Goal: Task Accomplishment & Management: Manage account settings

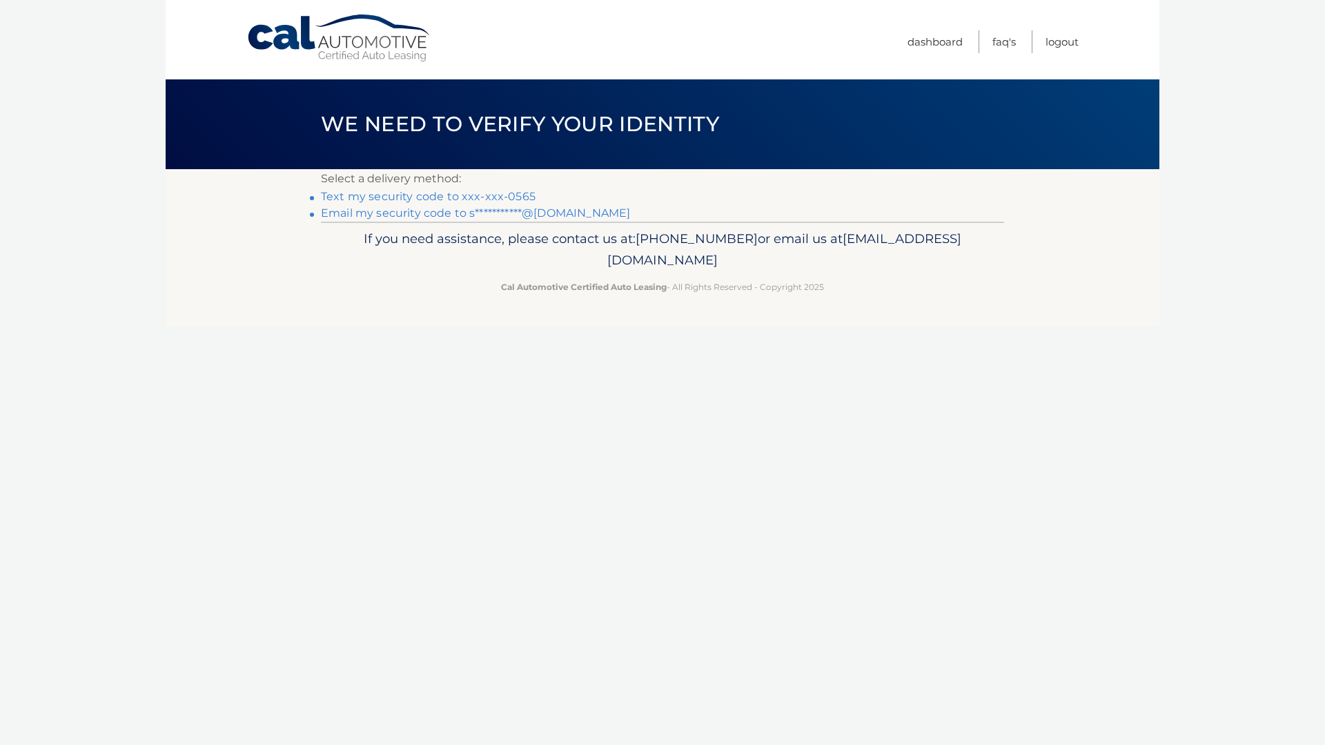
click at [511, 194] on link "Text my security code to xxx-xxx-0565" at bounding box center [428, 196] width 215 height 13
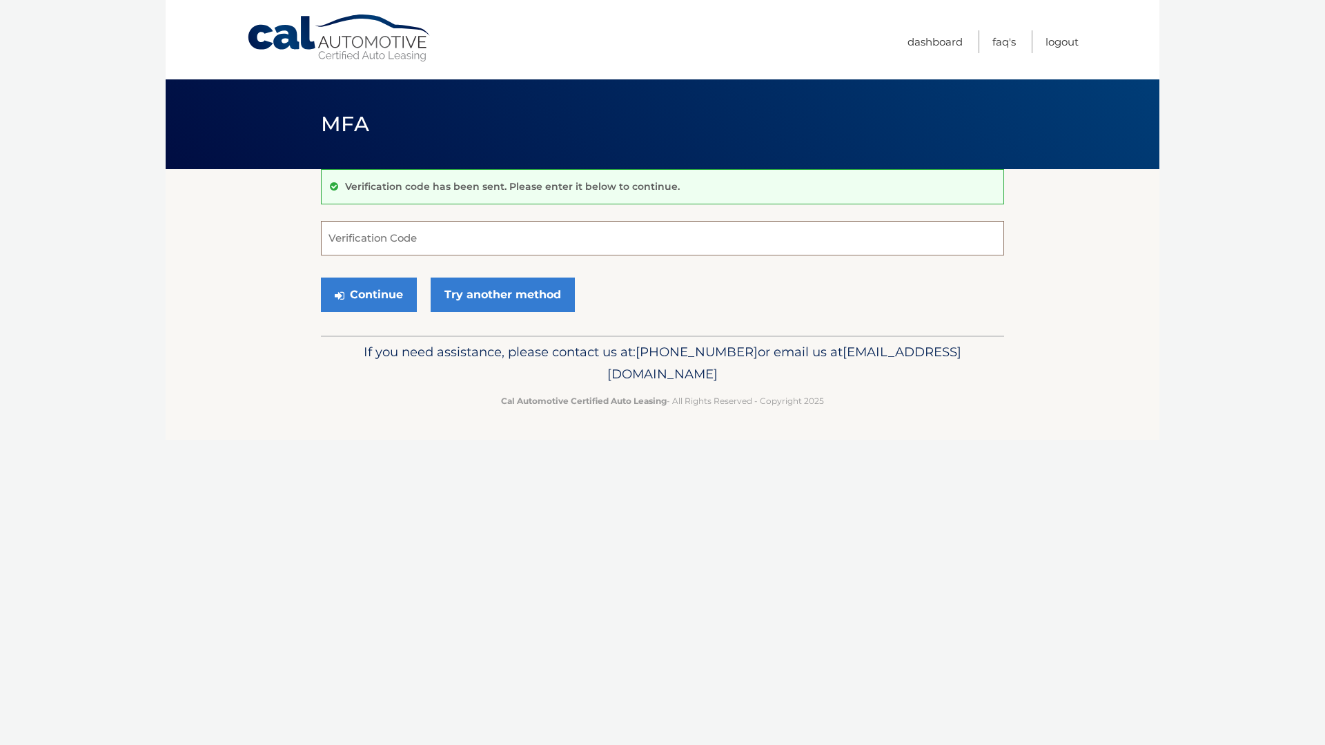
click at [477, 235] on input "Verification Code" at bounding box center [662, 238] width 683 height 35
click at [440, 245] on input "Verification Code" at bounding box center [662, 238] width 683 height 35
type input "022808"
click at [357, 286] on button "Continue" at bounding box center [369, 294] width 96 height 35
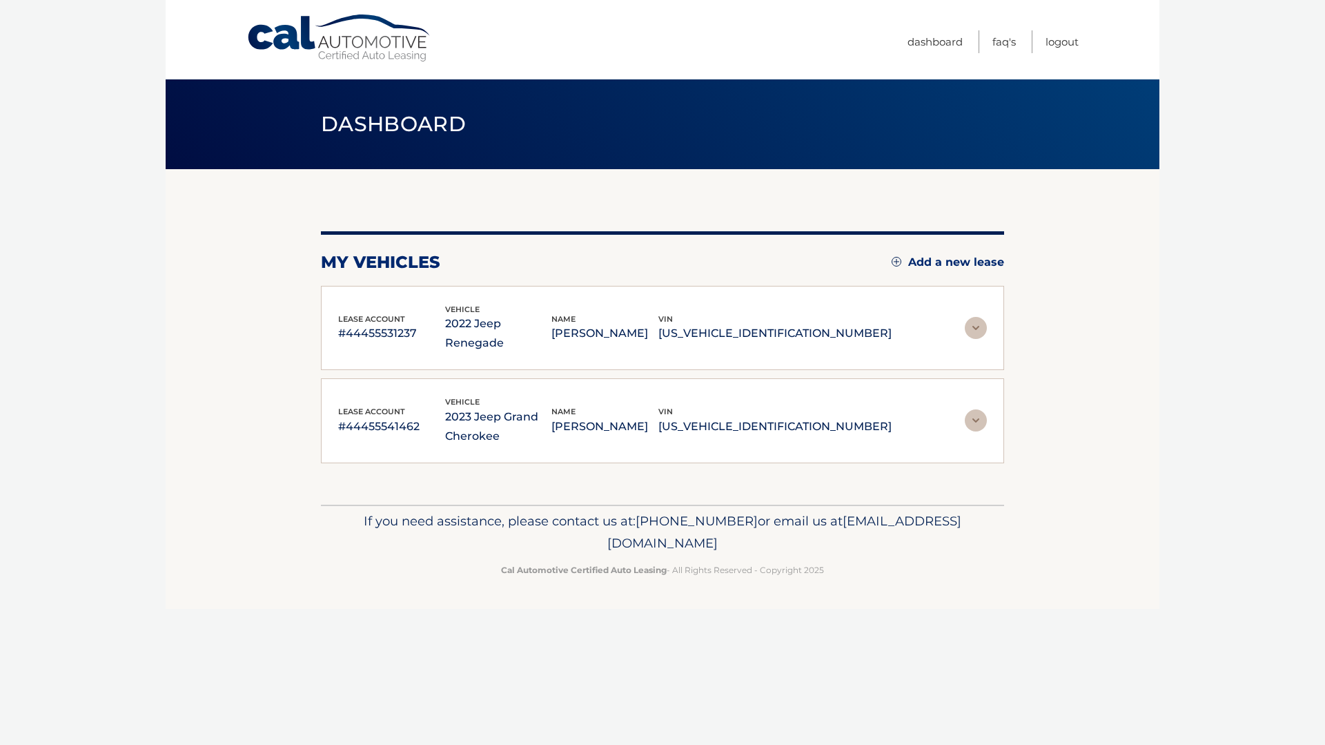
click at [970, 322] on img at bounding box center [976, 328] width 22 height 22
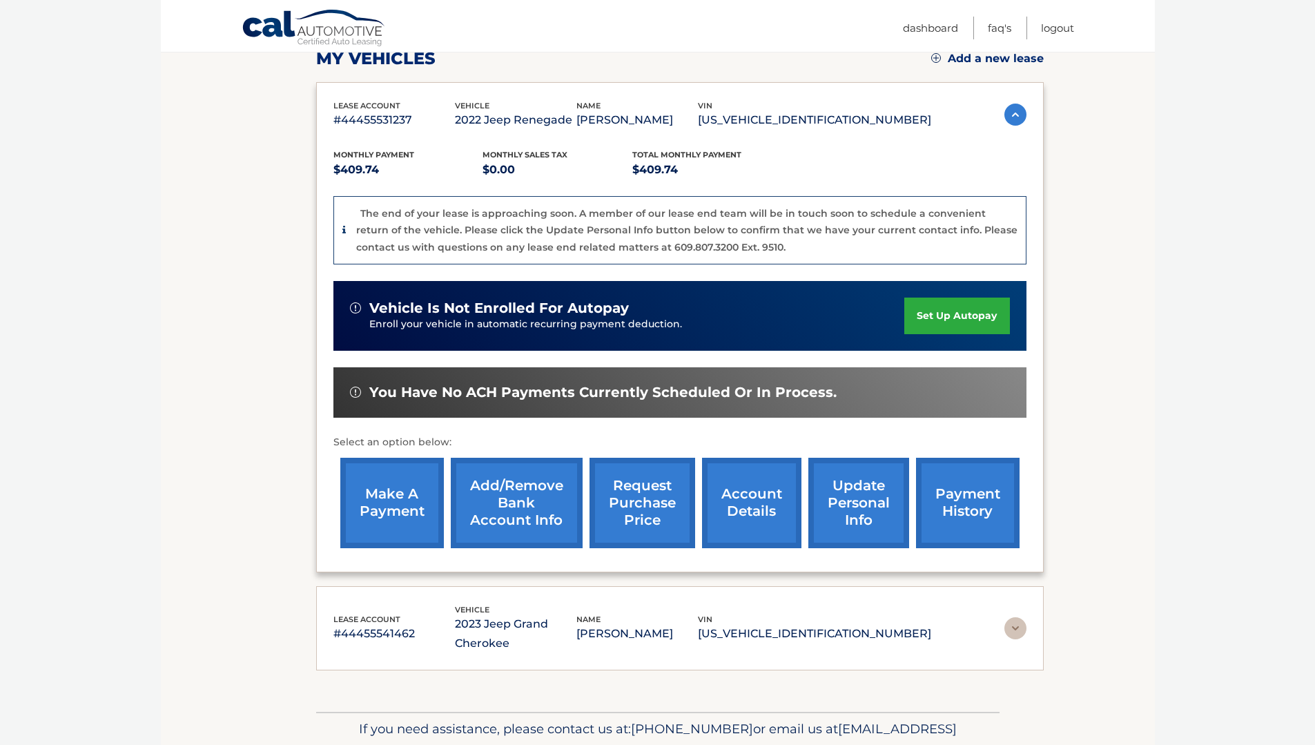
scroll to position [207, 0]
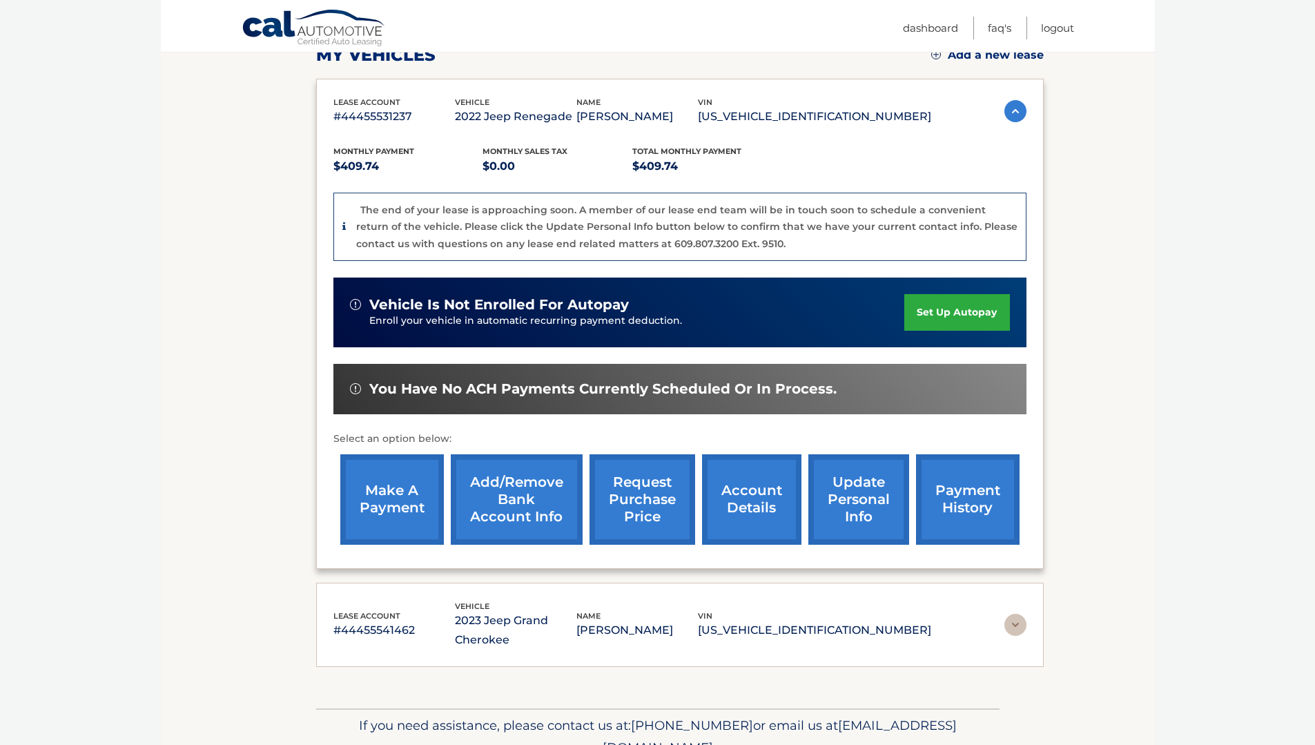
click at [749, 479] on link "account details" at bounding box center [751, 499] width 99 height 90
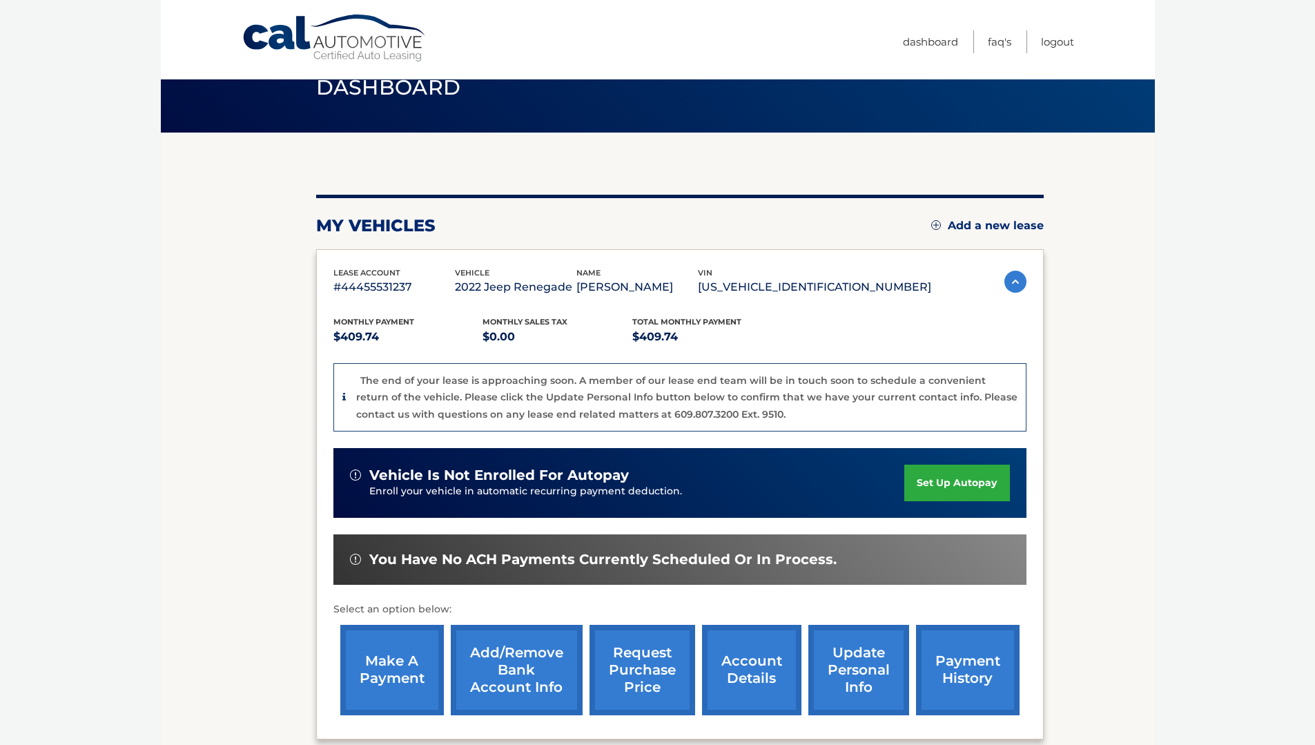
scroll to position [138, 0]
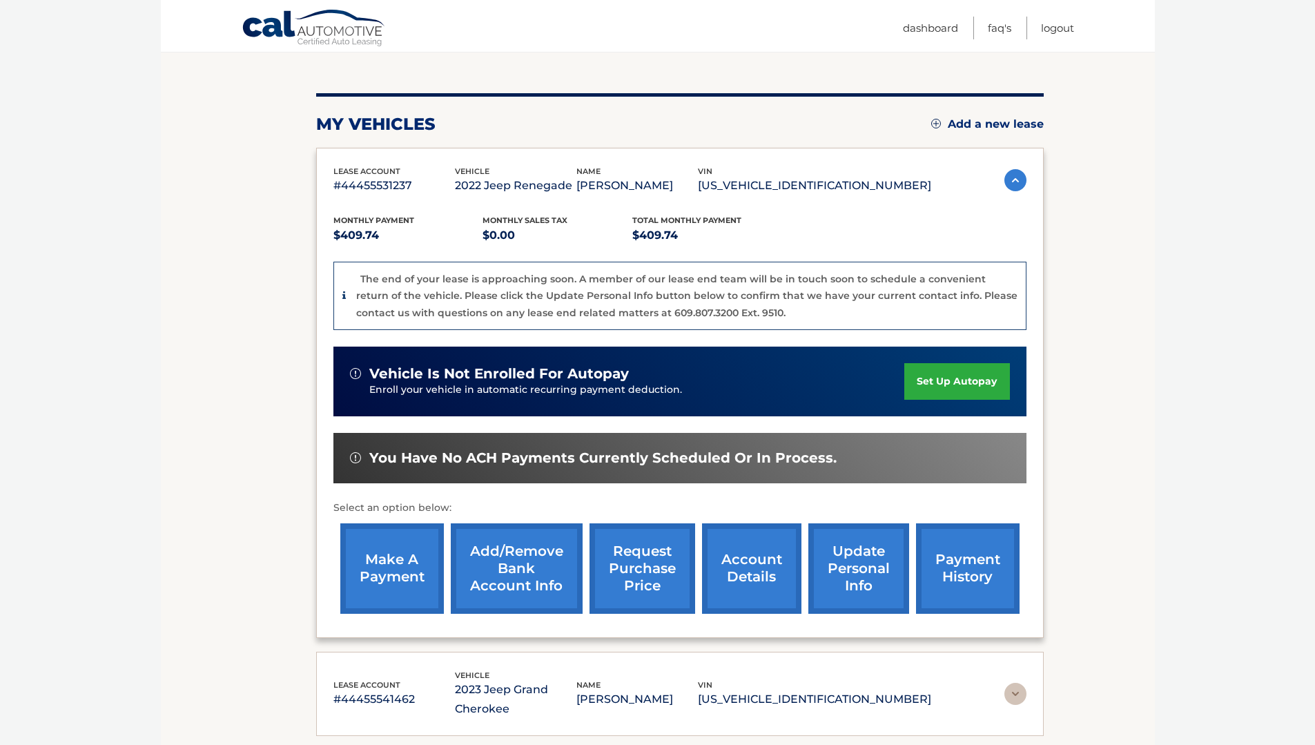
click at [1008, 179] on img at bounding box center [1015, 180] width 22 height 22
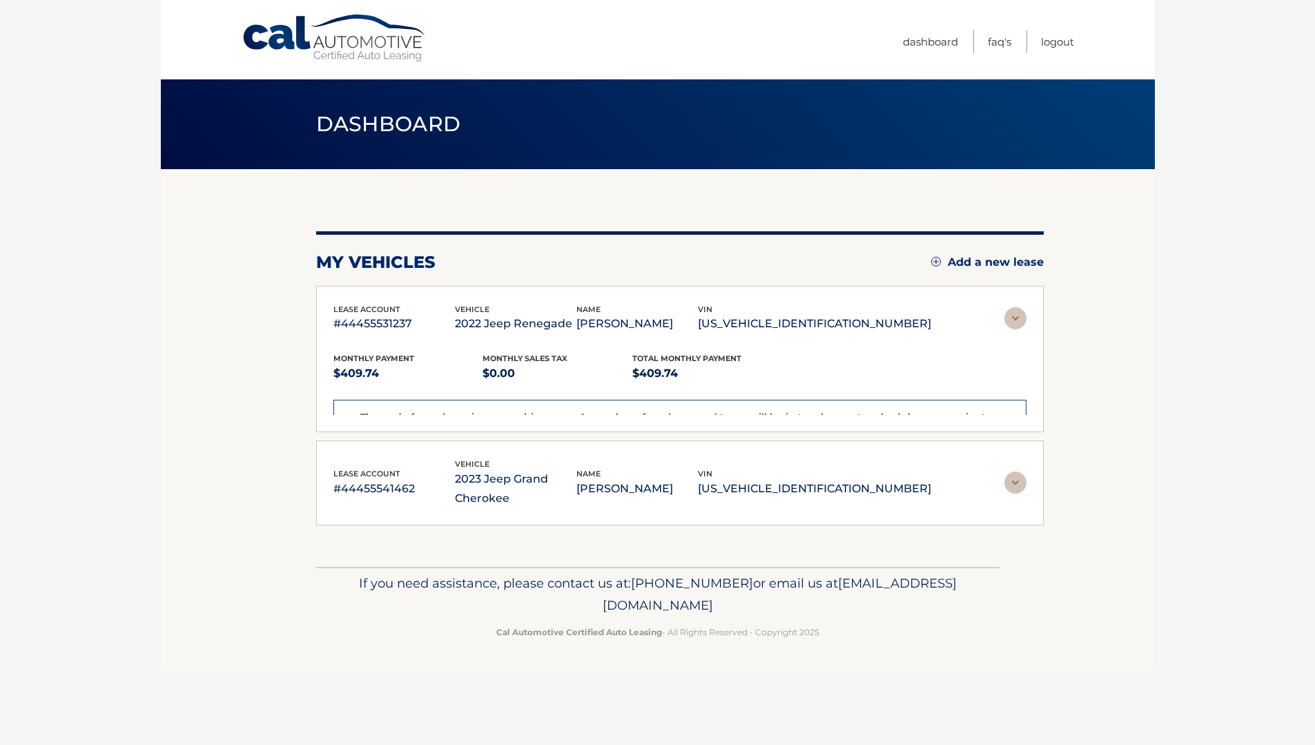
scroll to position [0, 0]
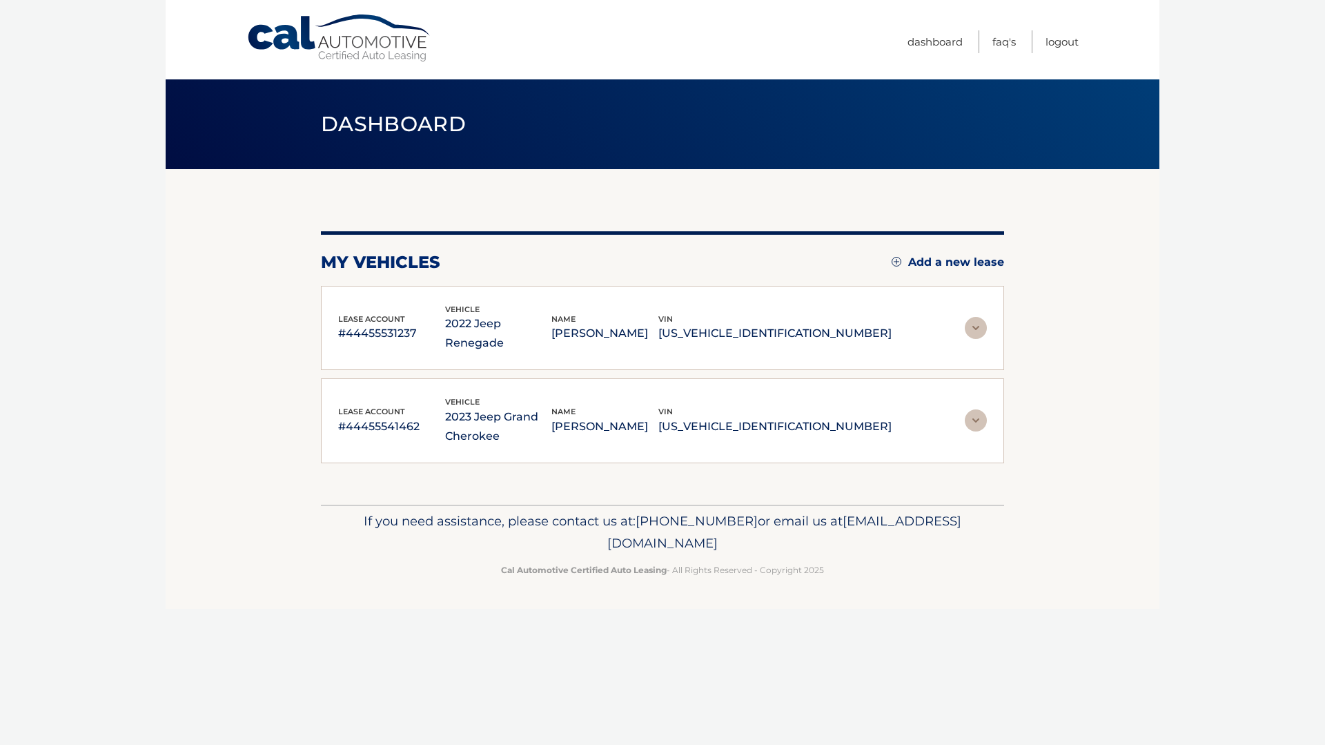
click at [979, 409] on img at bounding box center [976, 420] width 22 height 22
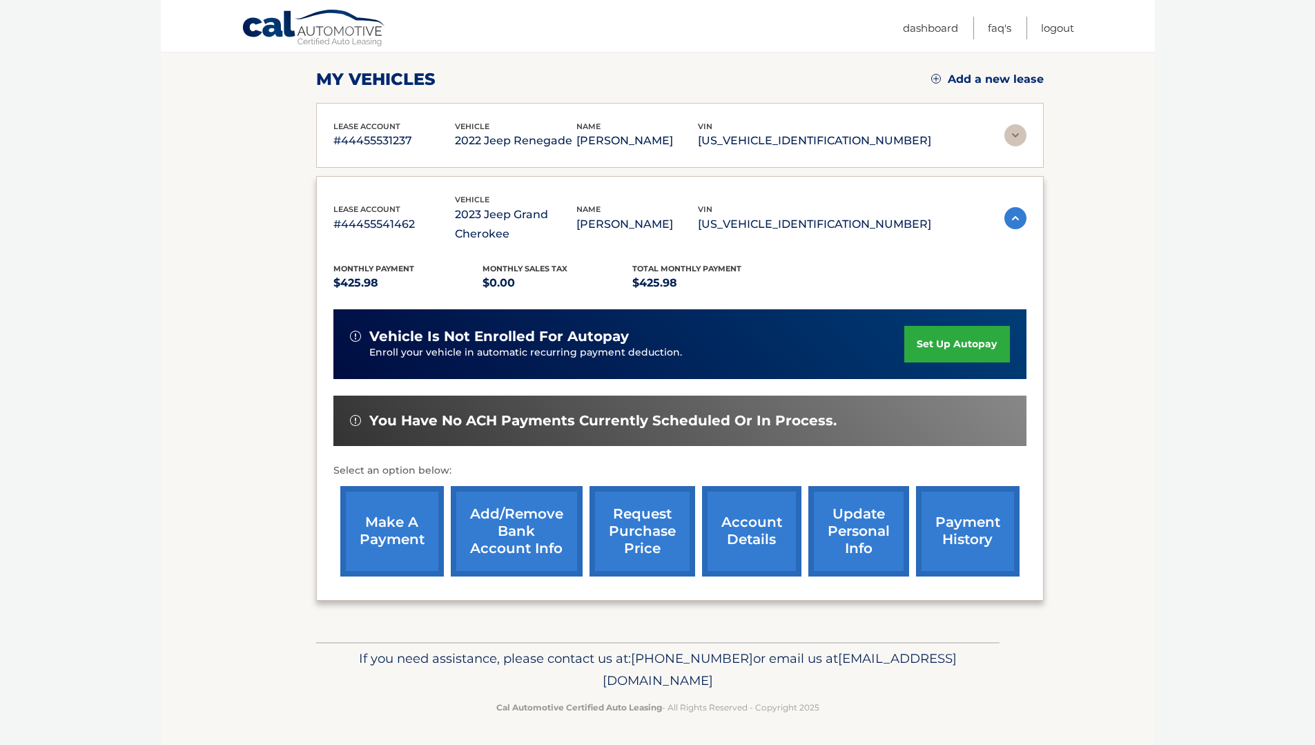
scroll to position [185, 0]
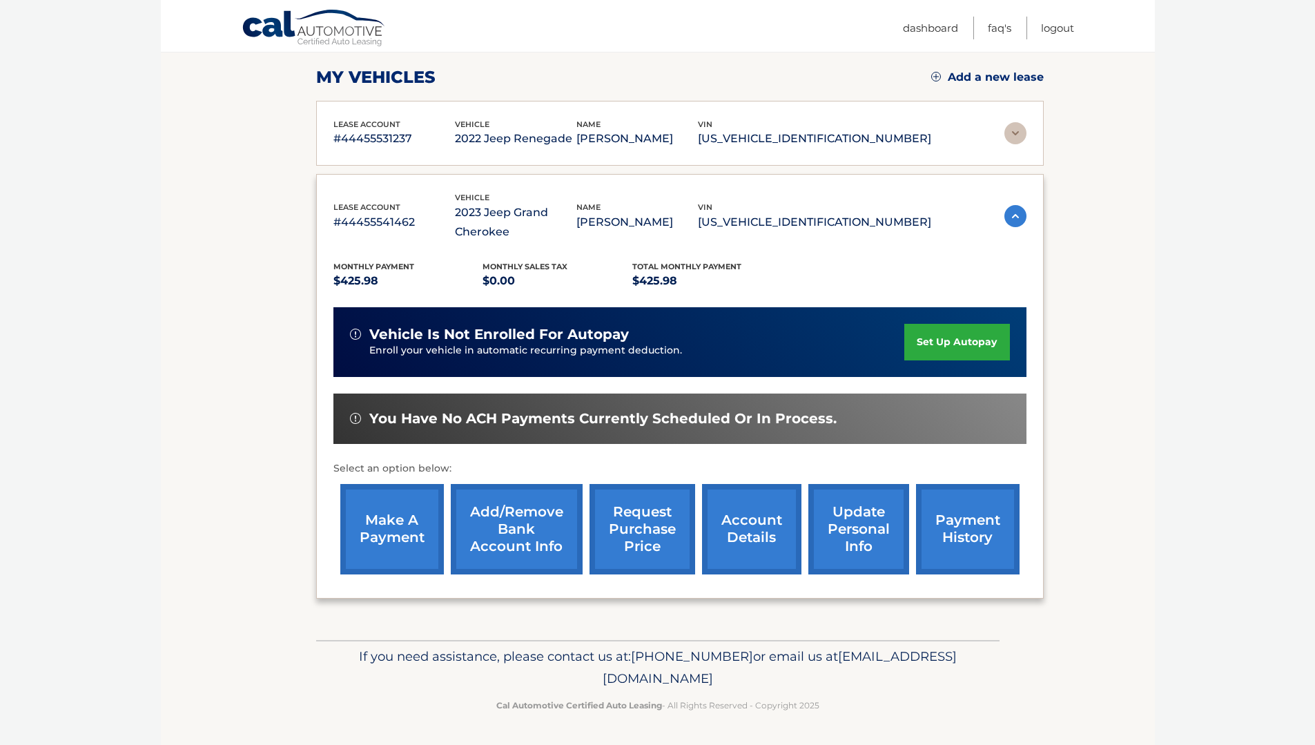
click at [741, 544] on link "account details" at bounding box center [751, 529] width 99 height 90
click at [747, 557] on link "account details" at bounding box center [751, 529] width 99 height 90
click at [730, 513] on link "account details" at bounding box center [751, 529] width 99 height 90
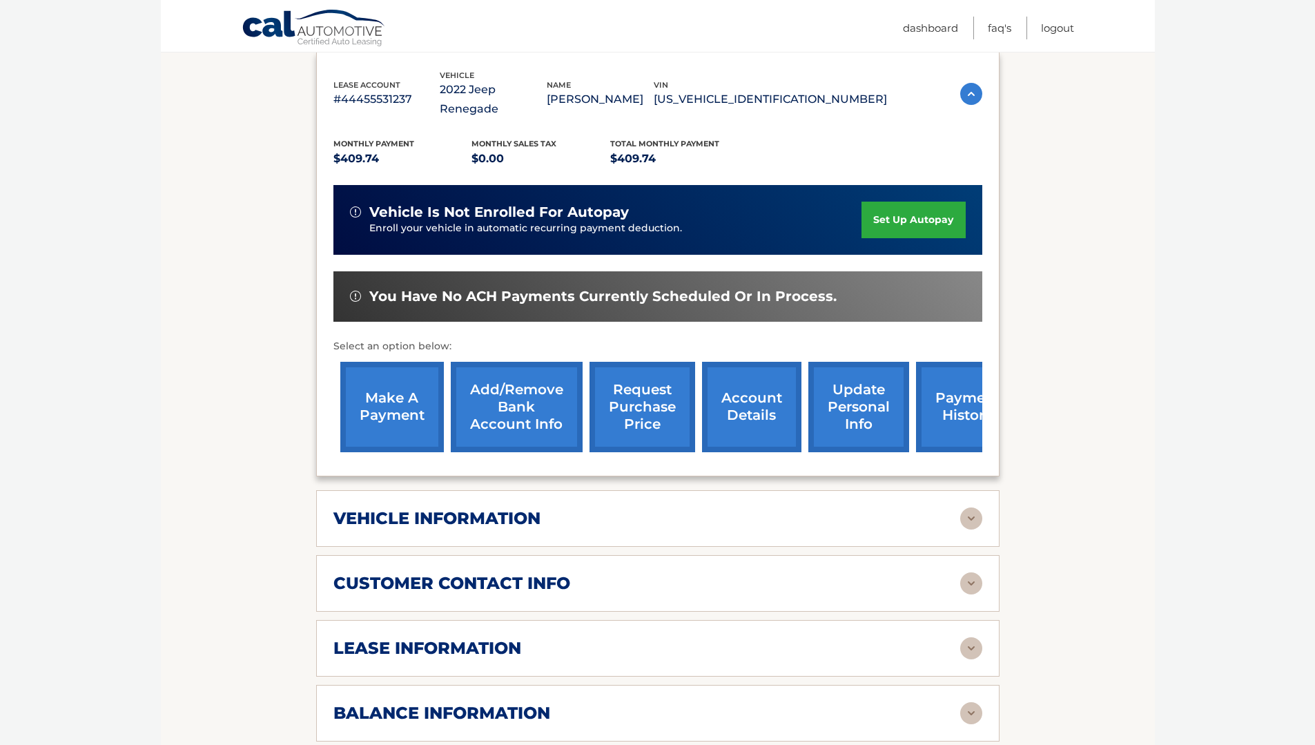
scroll to position [276, 0]
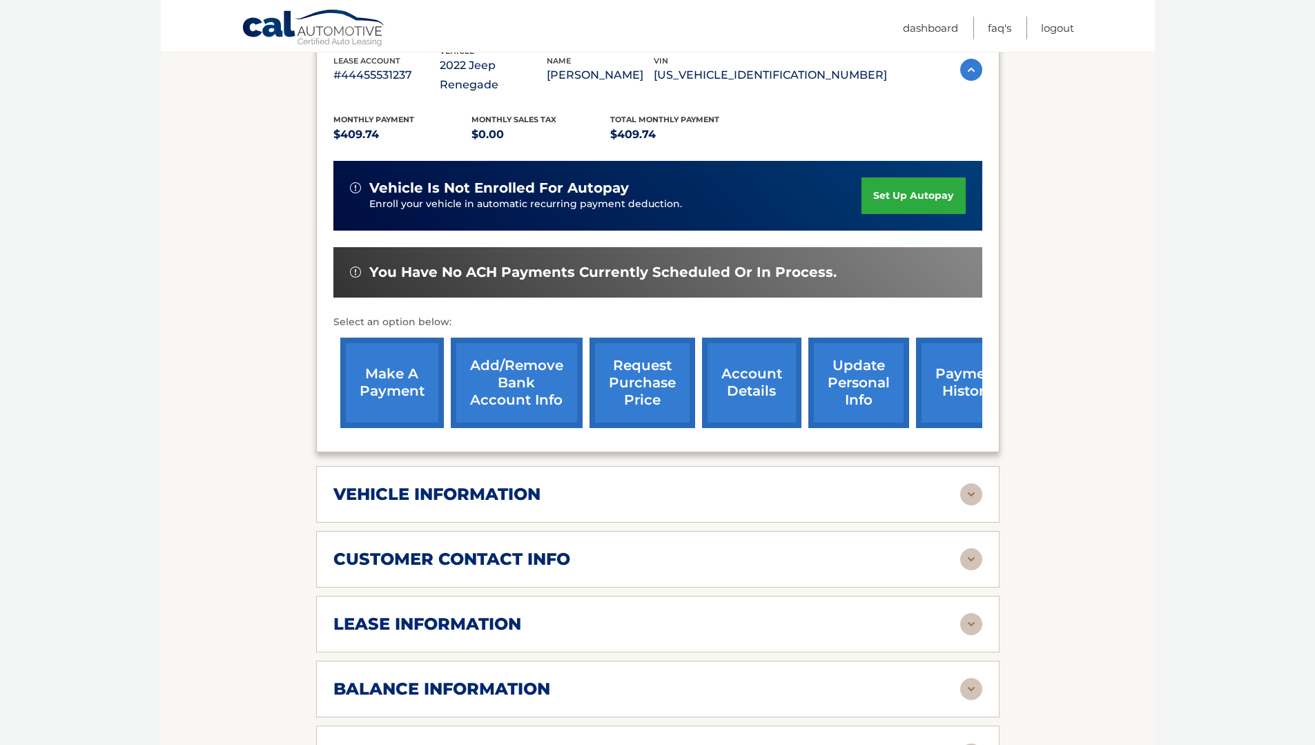
click at [582, 484] on div "vehicle information" at bounding box center [646, 494] width 627 height 21
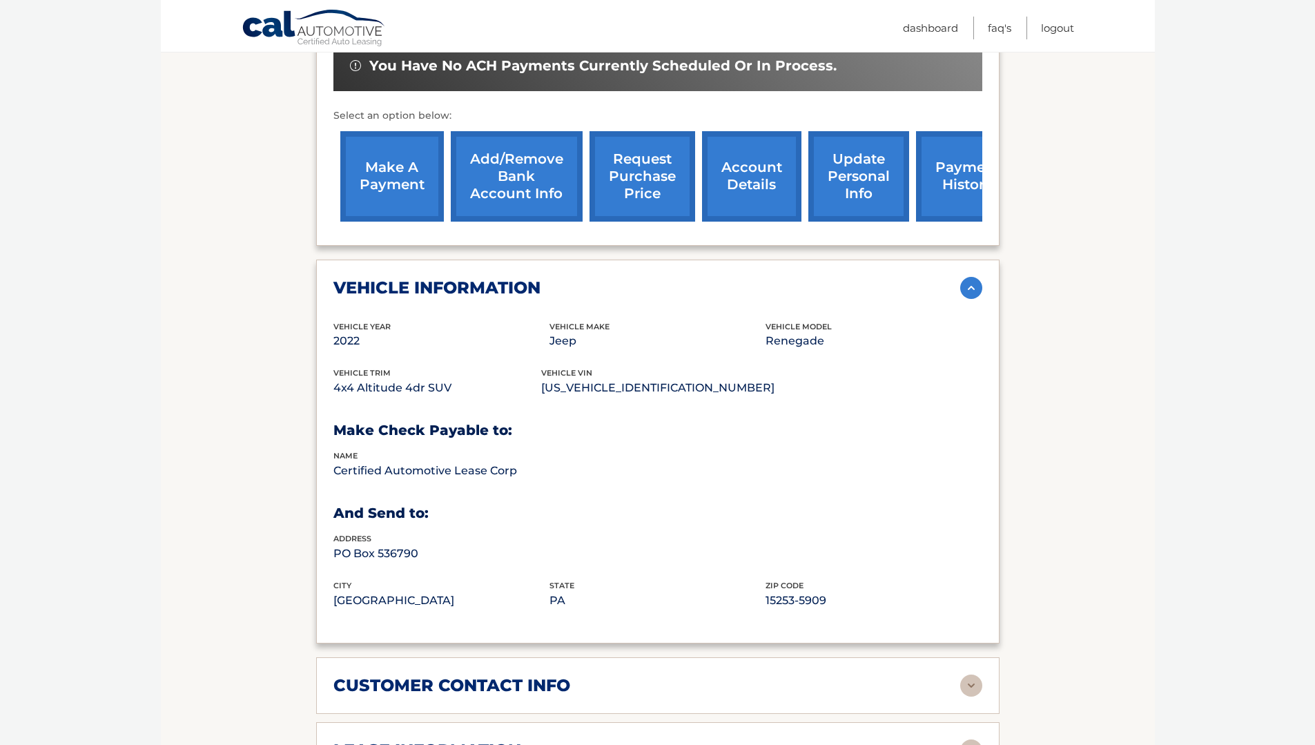
scroll to position [483, 0]
click at [968, 276] on img at bounding box center [971, 287] width 22 height 22
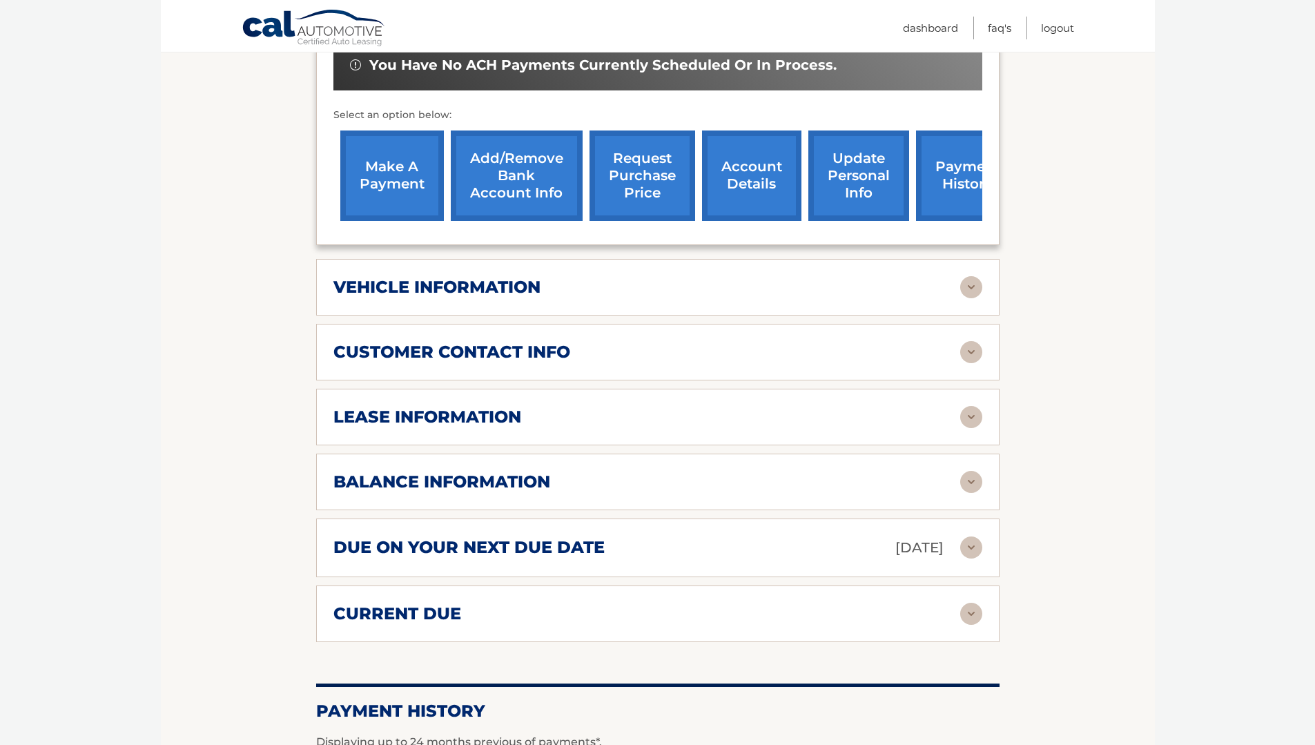
click at [619, 411] on div "lease information Contract Start Date Aug 12, 2022 Term 39 Maturity Date Nov 12…" at bounding box center [657, 417] width 683 height 57
click at [977, 406] on img at bounding box center [971, 417] width 22 height 22
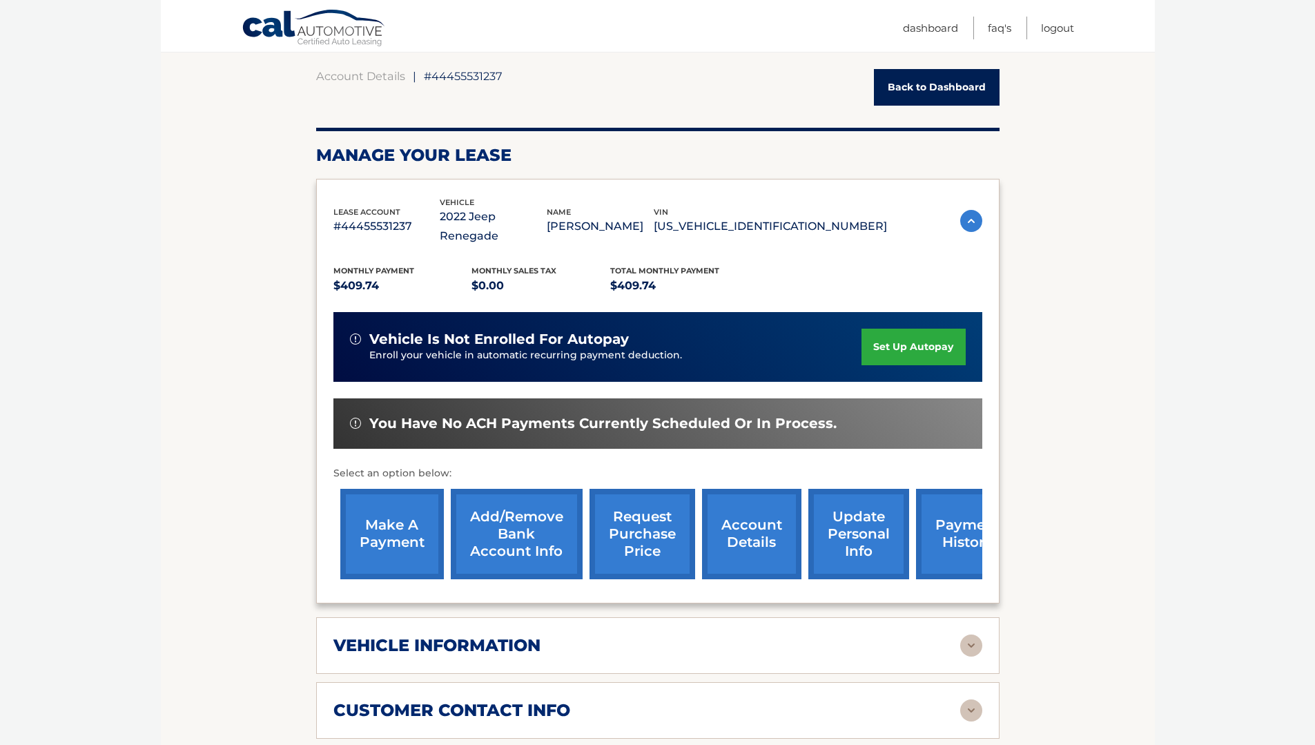
scroll to position [124, 0]
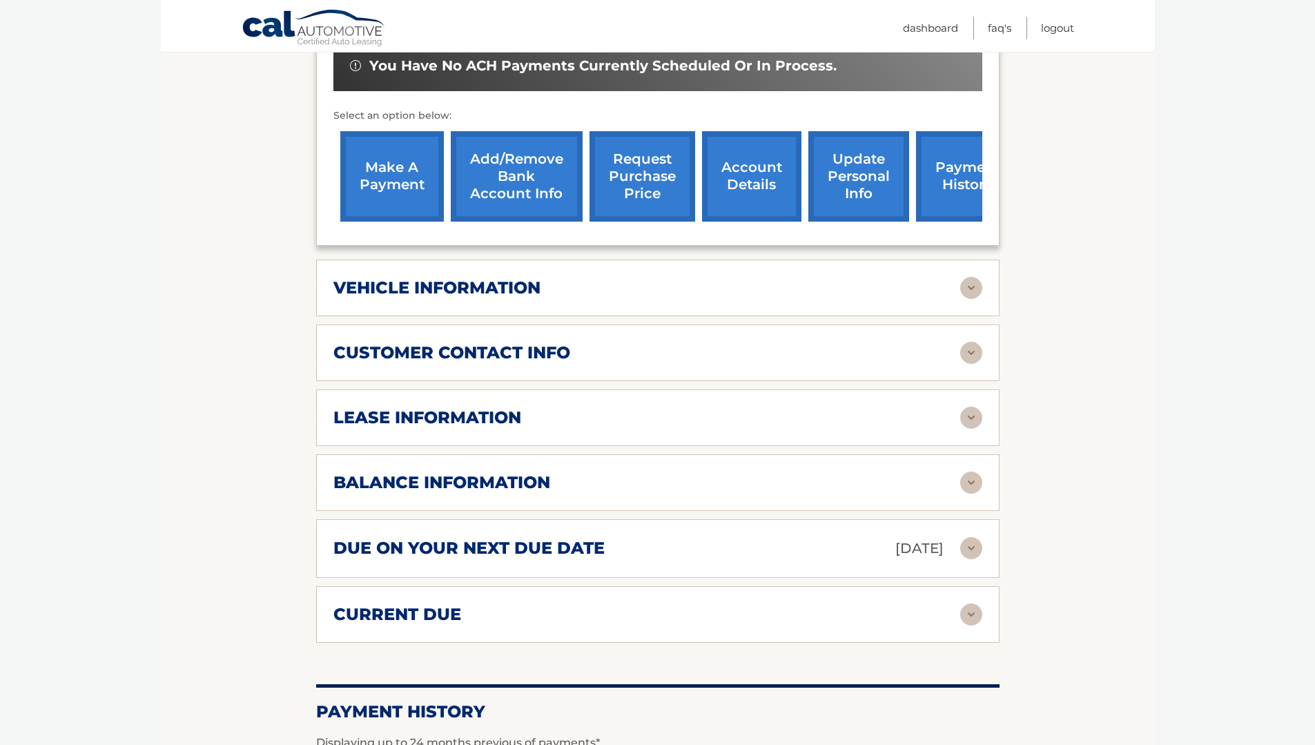
scroll to position [483, 0]
click at [547, 423] on div "lease information" at bounding box center [646, 416] width 627 height 21
